Goal: Task Accomplishment & Management: Manage account settings

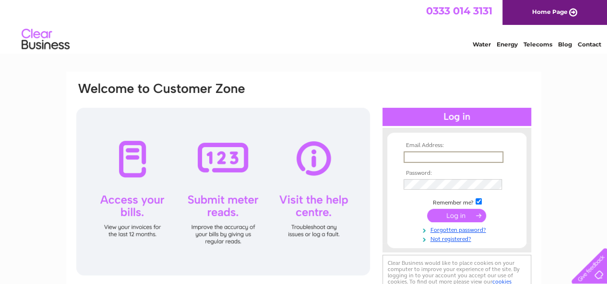
click at [427, 156] on input "text" at bounding box center [453, 158] width 100 height 12
click at [453, 232] on link "Forgotten password?" at bounding box center [457, 228] width 109 height 9
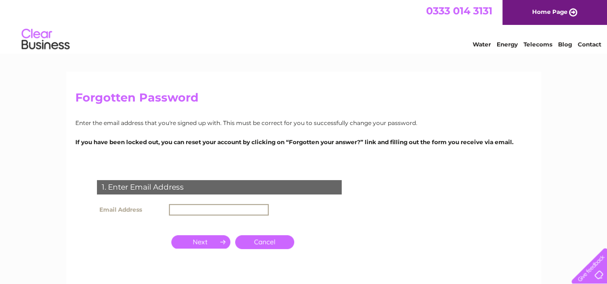
drag, startPoint x: 203, startPoint y: 205, endPoint x: 196, endPoint y: 223, distance: 19.4
click at [196, 223] on tbody "Email Address" at bounding box center [182, 216] width 176 height 29
type input "M"
type input "m"
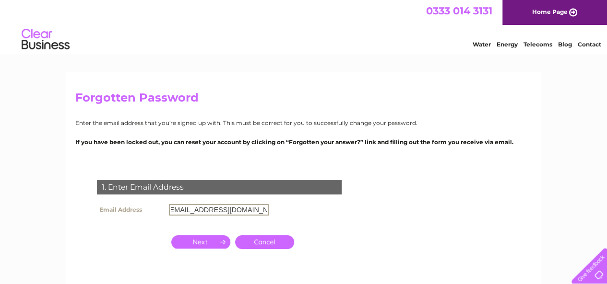
type input "[EMAIL_ADDRESS][DOMAIN_NAME]"
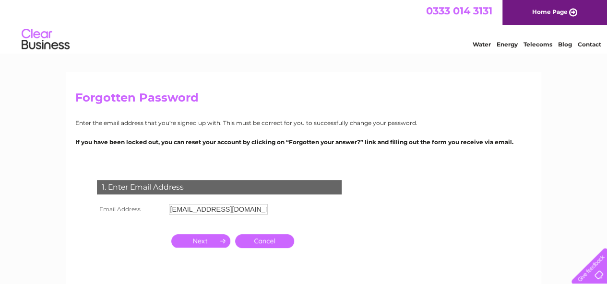
click at [213, 239] on input "button" at bounding box center [200, 240] width 59 height 13
